Goal: Book appointment/travel/reservation

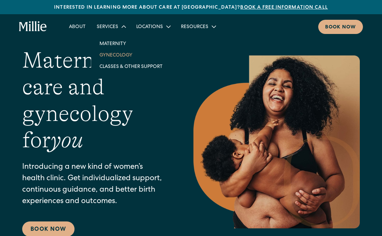
click at [115, 55] on link "Gynecology" at bounding box center [131, 54] width 74 height 11
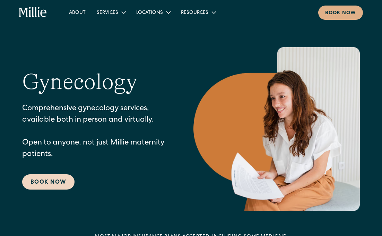
click at [52, 178] on link "Book Now" at bounding box center [48, 182] width 52 height 15
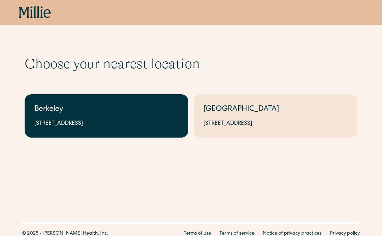
click at [91, 114] on div "Berkeley" at bounding box center [106, 109] width 144 height 11
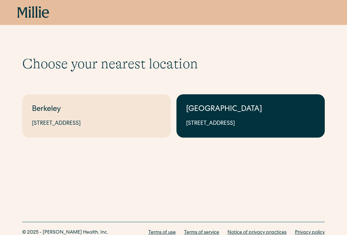
click at [226, 113] on div "South Bay" at bounding box center [250, 109] width 129 height 11
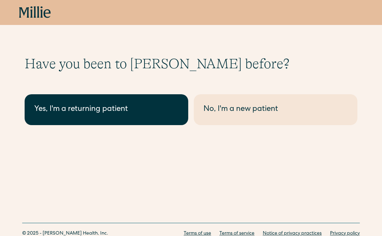
click at [142, 112] on div "Yes, I'm a returning patient" at bounding box center [106, 109] width 144 height 11
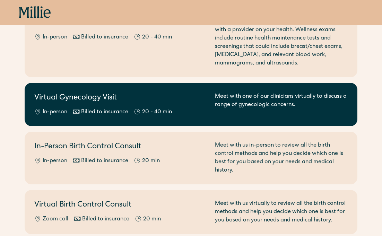
scroll to position [90, 0]
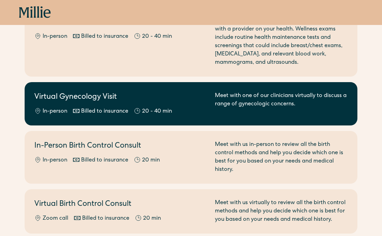
click at [126, 100] on h2 "Virtual Gynecology Visit" at bounding box center [120, 97] width 172 height 11
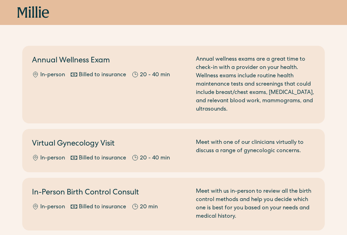
scroll to position [0, 0]
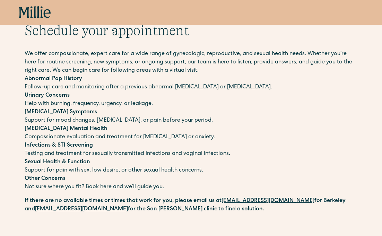
scroll to position [37, 0]
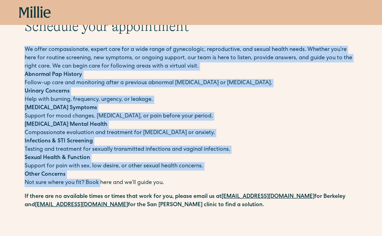
drag, startPoint x: 24, startPoint y: 53, endPoint x: 99, endPoint y: 184, distance: 150.2
click at [99, 184] on p "Other Concerns Not sure where you fit? Book here and we’ll guide you." at bounding box center [191, 179] width 333 height 17
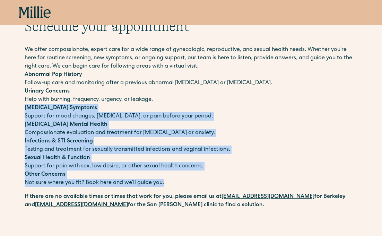
drag, startPoint x: 168, startPoint y: 186, endPoint x: 103, endPoint y: 110, distance: 99.7
click at [103, 110] on div "We offer compassionate, expert care for a wide range of gynecologic, reproducti…" at bounding box center [191, 117] width 333 height 142
click at [103, 110] on p "Premenstrual Symptoms Support for mood changes, bloating, or pain before your p…" at bounding box center [191, 112] width 333 height 17
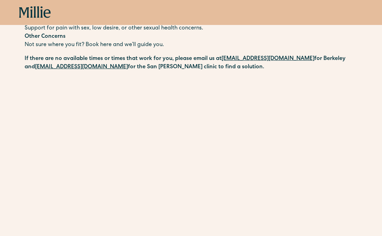
scroll to position [201, 0]
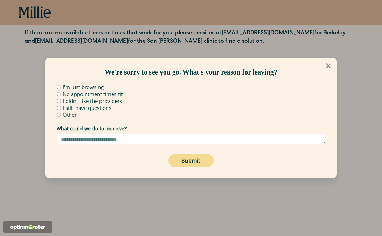
click at [328, 65] on icon at bounding box center [328, 66] width 5 height 5
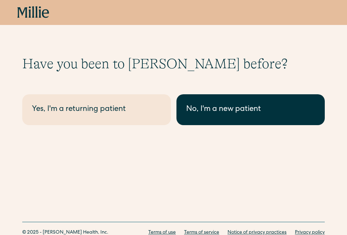
click at [228, 112] on div "No, I'm a new patient" at bounding box center [250, 109] width 129 height 11
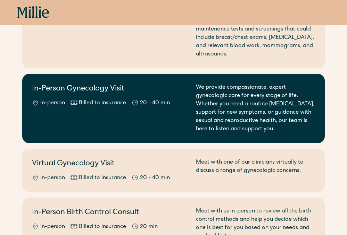
scroll to position [107, 0]
click at [145, 100] on div "20 - 40 min" at bounding box center [155, 103] width 30 height 8
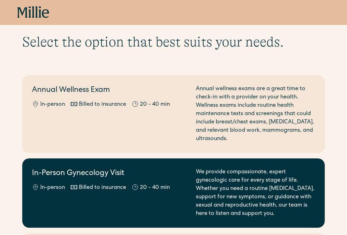
scroll to position [0, 0]
